Goal: Information Seeking & Learning: Understand process/instructions

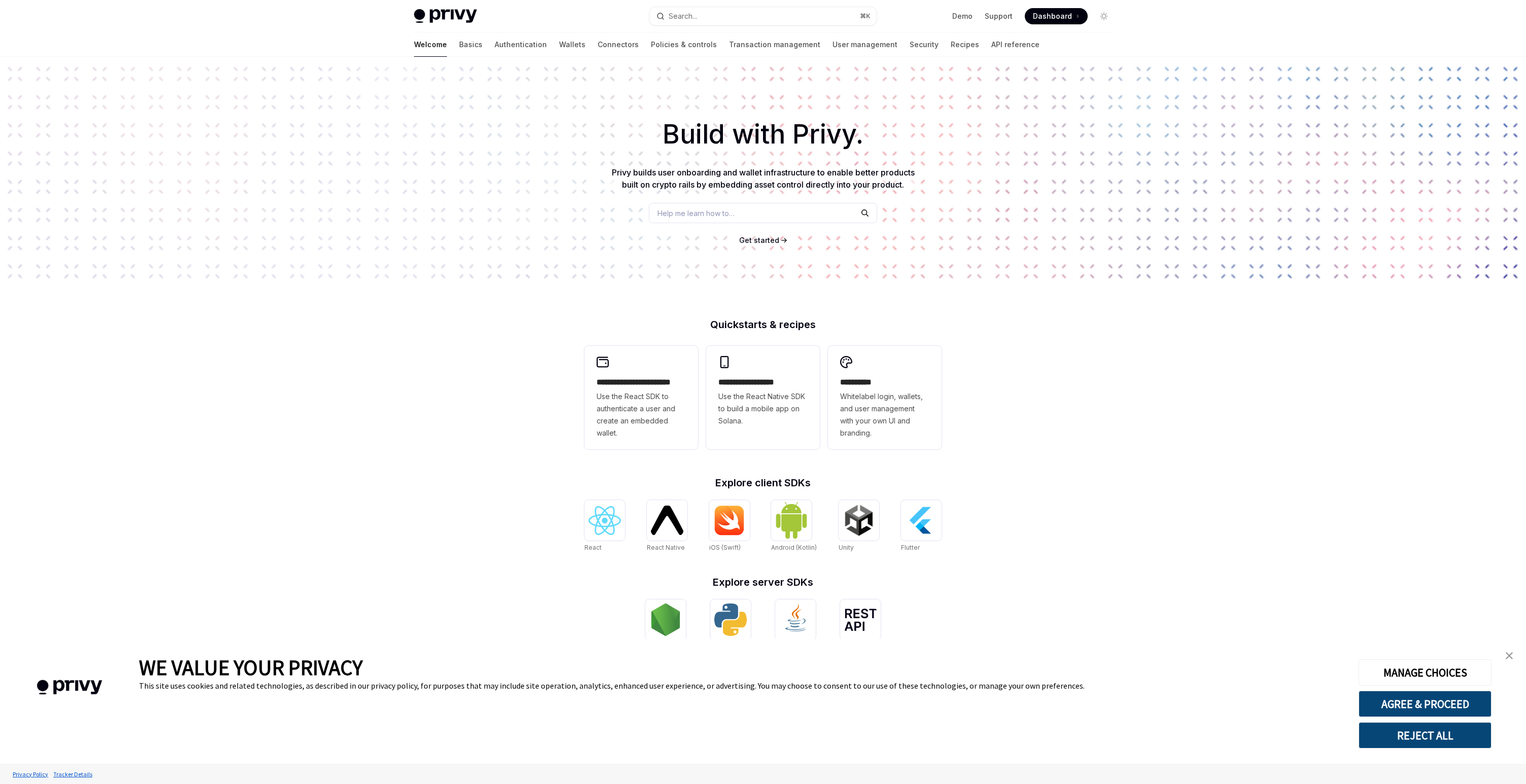
click at [459, 18] on img at bounding box center [445, 16] width 63 height 14
type textarea "*"
click at [750, 237] on span "Get started" at bounding box center [759, 240] width 40 height 8
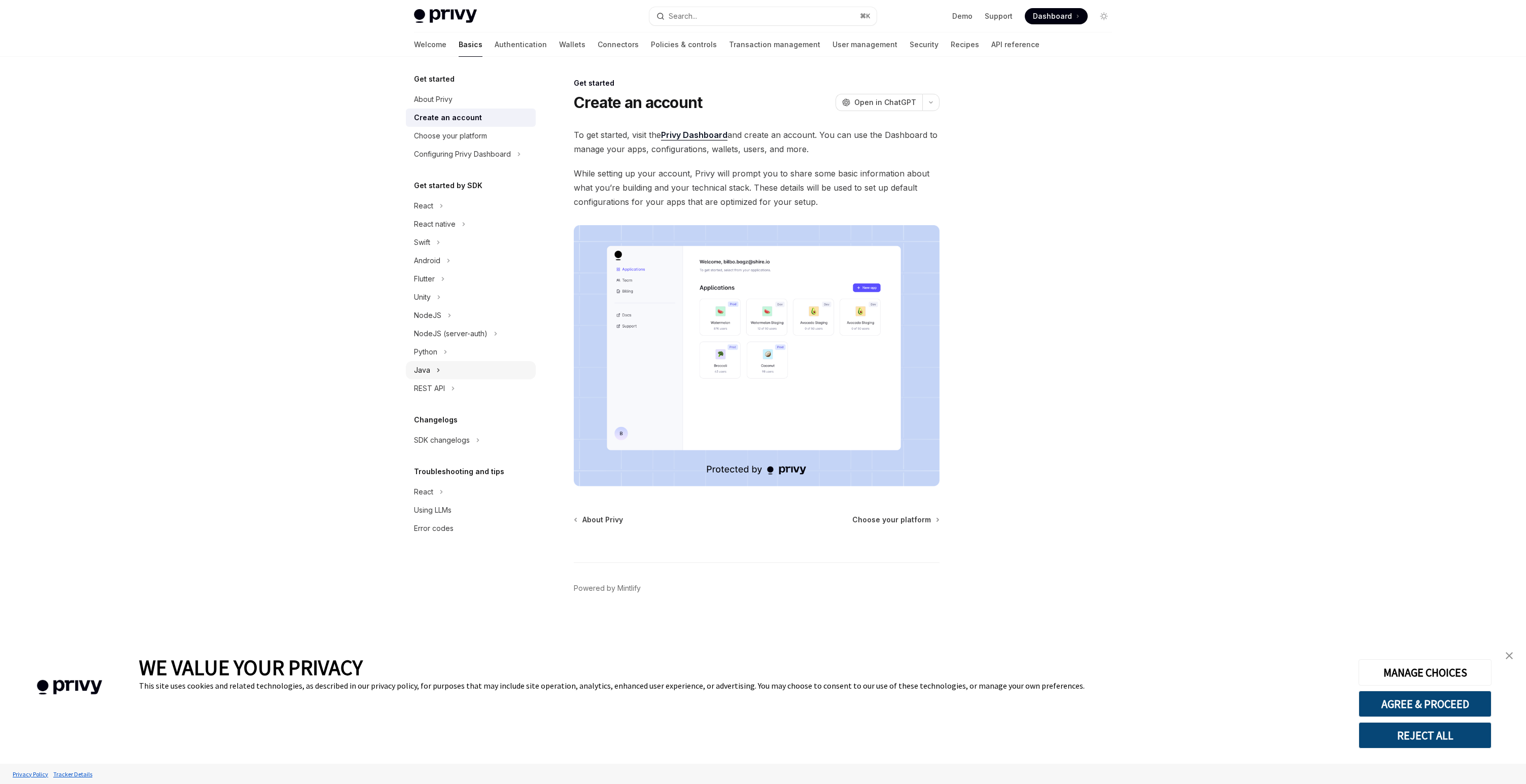
click at [424, 371] on div "Java" at bounding box center [422, 370] width 16 height 12
type textarea "*"
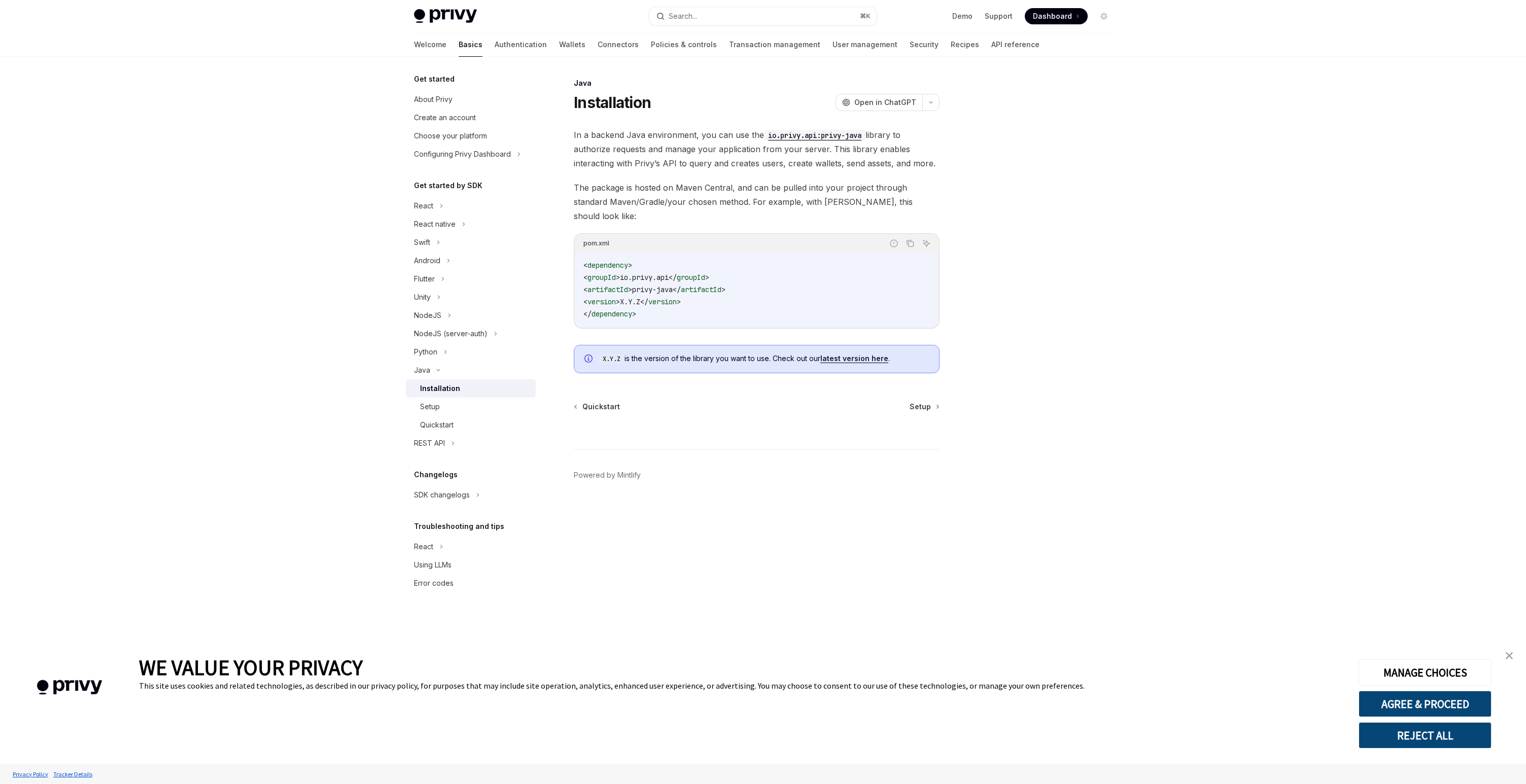
click at [442, 24] on div "Privy Docs home page Search... ⌘ K Demo Support Dashboard Dashboard Search..." at bounding box center [763, 16] width 698 height 33
